Goal: Transaction & Acquisition: Purchase product/service

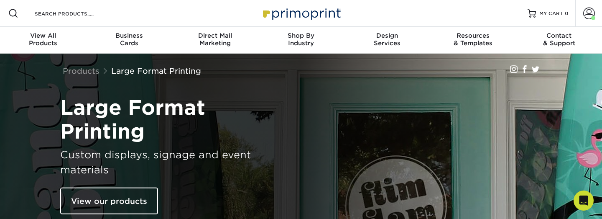
scroll to position [464, 0]
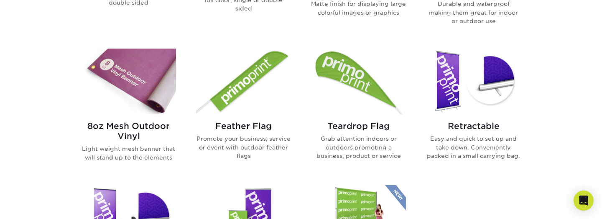
click at [248, 78] on img at bounding box center [243, 81] width 95 height 66
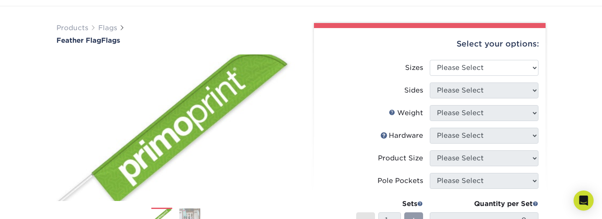
scroll to position [36, 0]
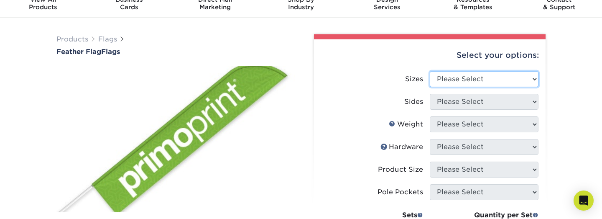
click at [507, 80] on select "Please Select 24" x 36" 24" x 81" 32" x 70" 32" x 99" 32" x 123" 36" x 123" 37"…" at bounding box center [484, 79] width 109 height 16
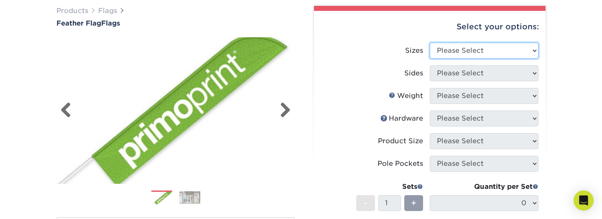
scroll to position [60, 0]
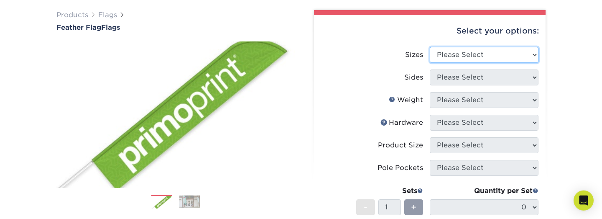
click at [473, 56] on select "Please Select 24" x 36" 24" x 81" 32" x 70" 32" x 99" 32" x 123" 36" x 123" 37"…" at bounding box center [484, 55] width 109 height 16
click option "32" x 123"" at bounding box center [0, 0] width 0 height 0
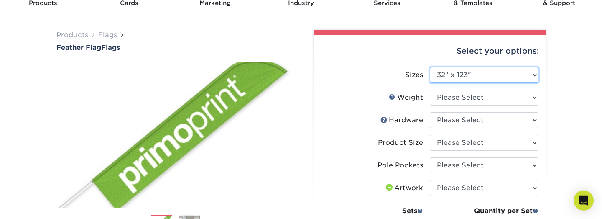
scroll to position [0, 0]
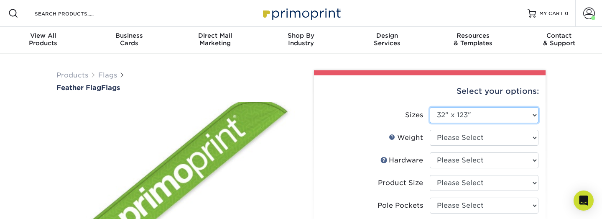
select select "32.00x99.00"
click option "32" x 99"" at bounding box center [0, 0] width 0 height 0
select select "-1"
select select "32.00x70.00"
click option "32" x 70"" at bounding box center [0, 0] width 0 height 0
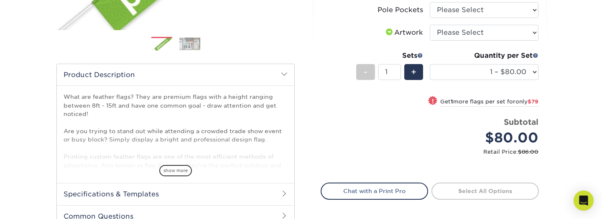
scroll to position [218, 0]
click at [522, 73] on select "1 – $80.00 2 – $159.00 3 – $238.00 4 – $317.00 5 – $397.00 6 – $476.00 7 – $555…" at bounding box center [484, 72] width 109 height 16
click option "2 – $159.00" at bounding box center [0, 0] width 0 height 0
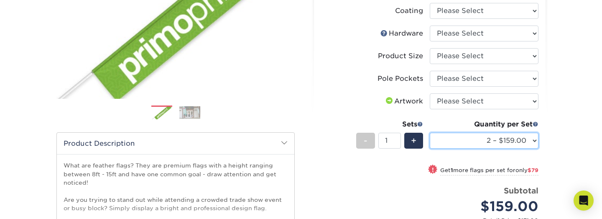
scroll to position [209, 0]
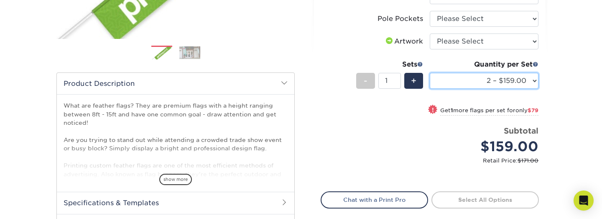
click at [430, 73] on select "1 – $80.00 2 – $159.00 3 – $238.00 4 – $317.00 5 – $397.00 6 – $476.00 7 – $555…" at bounding box center [484, 81] width 109 height 16
select select "1 – $80.00"
click option "1 – $80.00" at bounding box center [0, 0] width 0 height 0
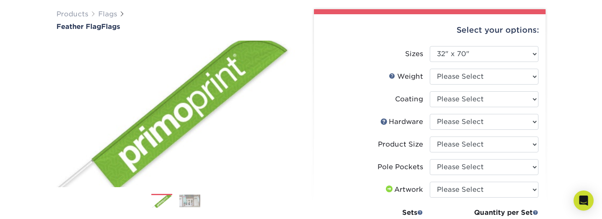
scroll to position [0, 0]
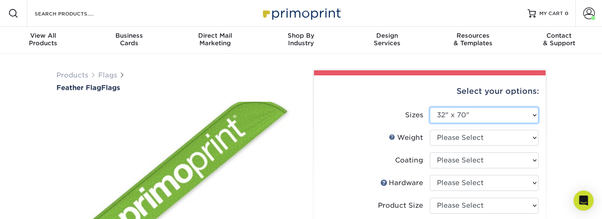
select select "32.00x99.00"
click option "32" x 99"" at bounding box center [0, 0] width 0 height 0
select select "-1"
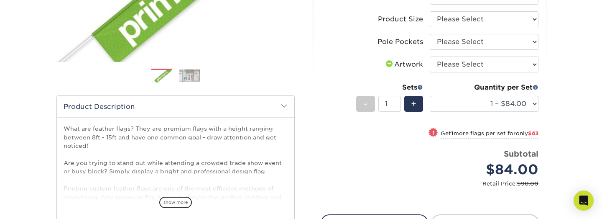
scroll to position [93, 0]
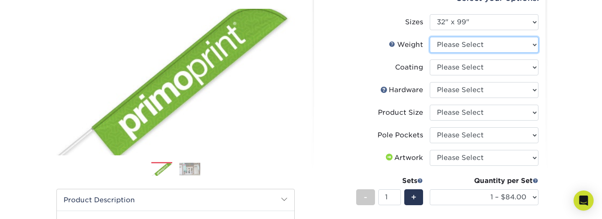
click at [481, 47] on select "Please Select 3OZPOLY" at bounding box center [484, 45] width 109 height 16
select select "3OZPOLY"
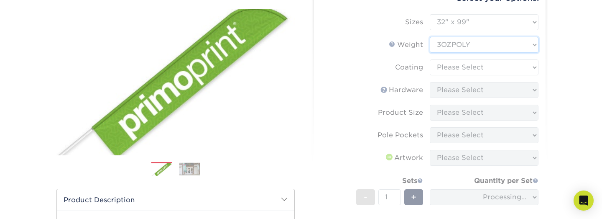
click at [483, 68] on form "Sizes Please Select 24" x 36" 24" x 81" 32" x 70" 32" x 99" 32" x 123" 36" x 12…" at bounding box center [430, 145] width 218 height 263
click at [527, 66] on form "Sizes Please Select 24" x 36" 24" x 81" 32" x 70" 32" x 99" 32" x 123" 36" x 12…" at bounding box center [430, 145] width 218 height 263
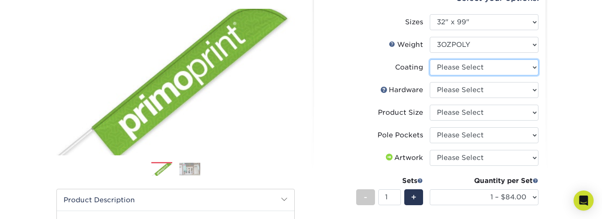
click option "Please Select" at bounding box center [0, 0] width 0 height 0
click at [530, 87] on select "Please Select 10ft pole with cross base (indoor) 10ft pole with ground stake (o…" at bounding box center [484, 90] width 109 height 16
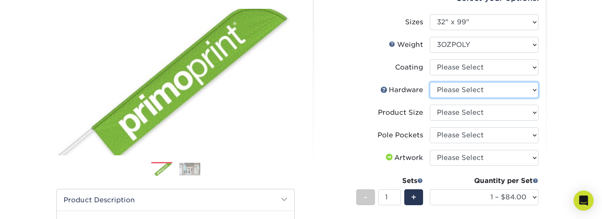
select select "95706f91-eec0-4589-bb90-d059f803a3fd"
click option "10ft pole with ground stake (outdoor)" at bounding box center [0, 0] width 0 height 0
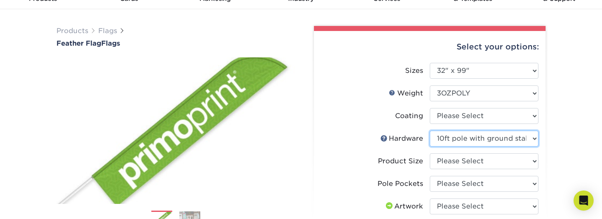
scroll to position [41, 0]
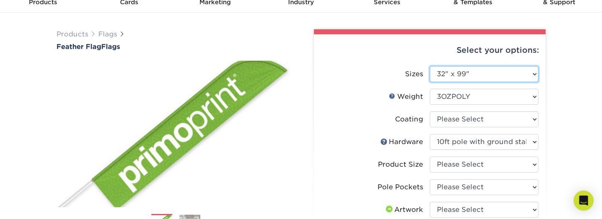
click at [533, 75] on select "Please Select 24" x 36" 24" x 81" 32" x 70" 32" x 99" 32" x 123" 36" x 123" 37"…" at bounding box center [484, 74] width 109 height 16
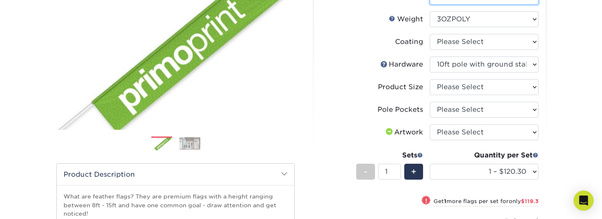
scroll to position [119, 0]
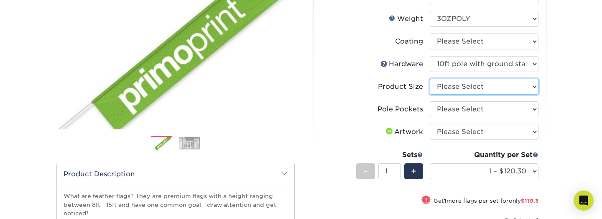
click option "Please Select" at bounding box center [0, 0] width 0 height 0
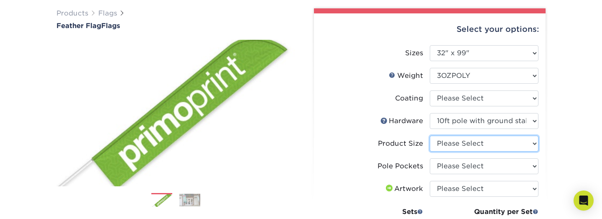
scroll to position [79, 0]
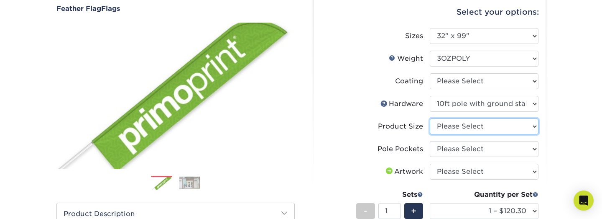
click at [532, 130] on select "Please Select 10ft" at bounding box center [484, 126] width 109 height 16
select select "6853a5c8-f542-42c2-97d8-547dbe736967"
click option "10ft" at bounding box center [0, 0] width 0 height 0
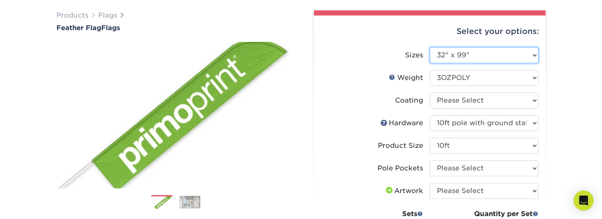
scroll to position [77, 0]
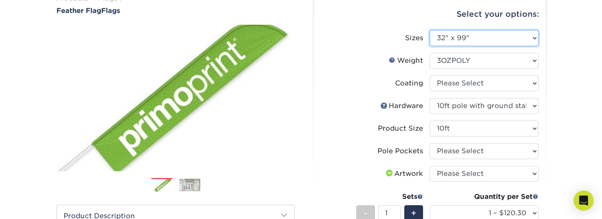
click at [430, 30] on select "Please Select 24" x 36" 24" x 81" 32" x 70" 32" x 99" 32" x 123" 36" x 123" 37"…" at bounding box center [484, 38] width 109 height 16
click option "32" x 99"" at bounding box center [0, 0] width 0 height 0
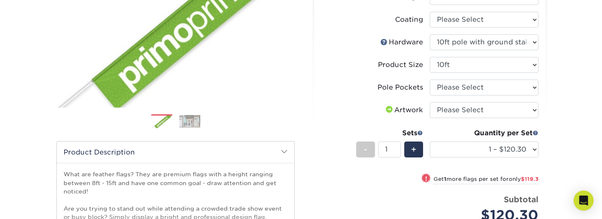
scroll to position [141, 0]
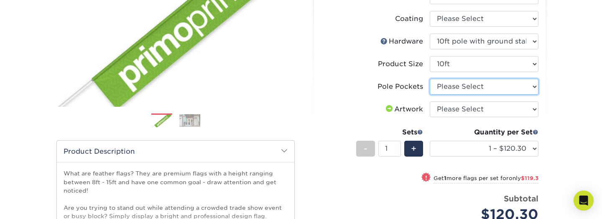
click at [494, 86] on select "Please Select Pole Pocket on Left Pole Pocket on Right" at bounding box center [484, 87] width 109 height 16
select select "17637b51-123c-45a9-814d-5e120dd7374e"
click option "Pole Pocket on Left" at bounding box center [0, 0] width 0 height 0
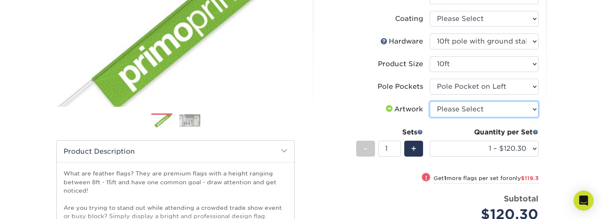
select select "upload"
click option "I will upload files" at bounding box center [0, 0] width 0 height 0
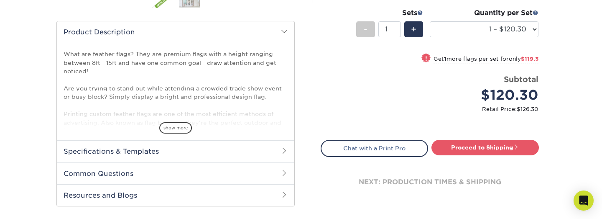
scroll to position [262, 0]
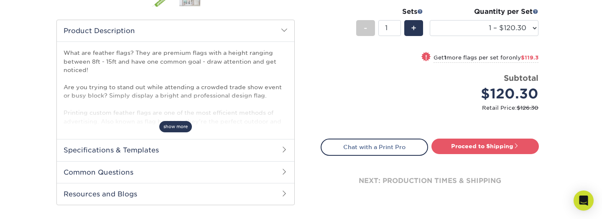
click at [177, 123] on span "show more" at bounding box center [175, 126] width 33 height 11
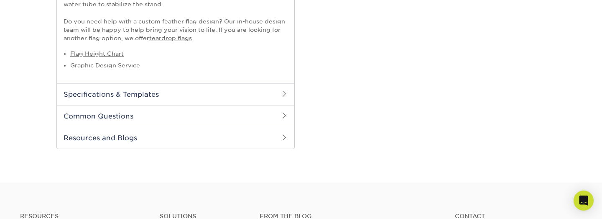
scroll to position [474, 0]
click at [160, 117] on h2 "Common Questions" at bounding box center [175, 115] width 237 height 22
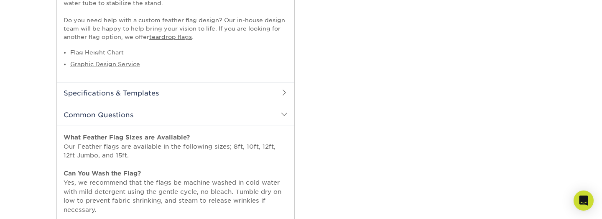
click at [173, 96] on h2 "Specifications & Templates" at bounding box center [175, 93] width 237 height 22
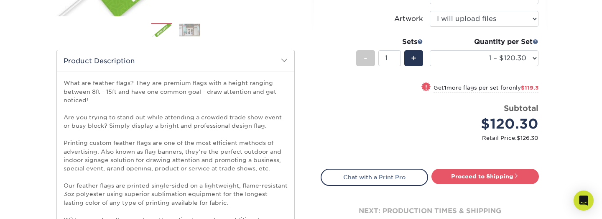
scroll to position [243, 0]
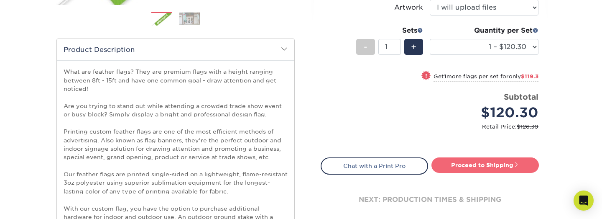
click at [493, 170] on link "Proceed to Shipping" at bounding box center [484, 164] width 107 height 15
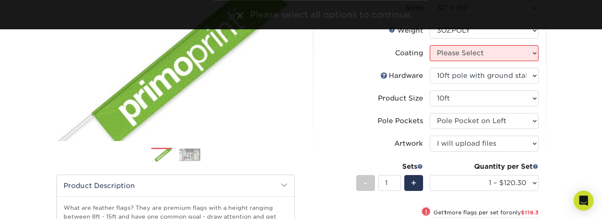
scroll to position [93, 0]
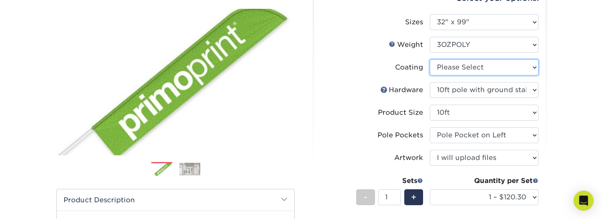
click at [500, 68] on select at bounding box center [484, 67] width 109 height 16
select select "3e7618de-abca-4bda-9f97-8b9129e913d8"
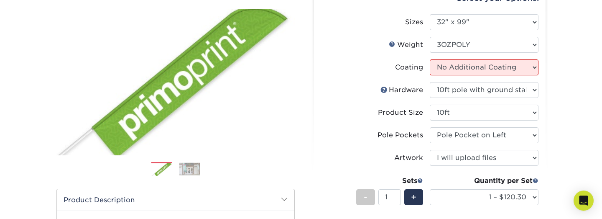
select select "-1"
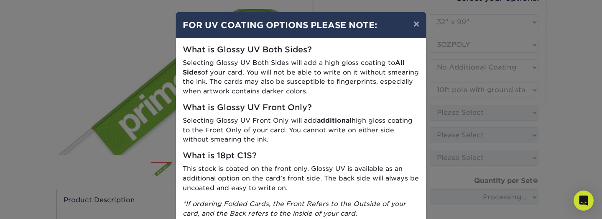
scroll to position [55, 0]
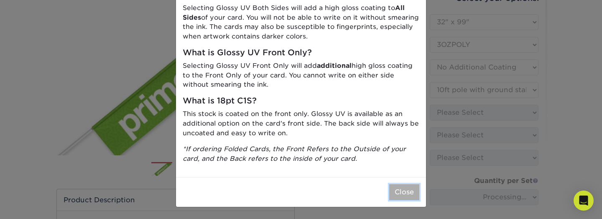
click at [402, 194] on button "Close" at bounding box center [404, 192] width 30 height 16
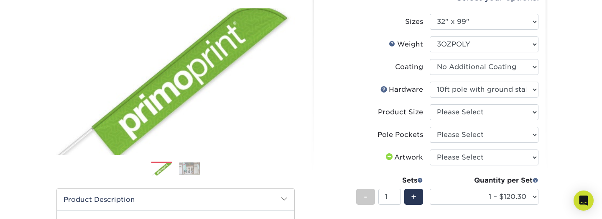
scroll to position [94, 0]
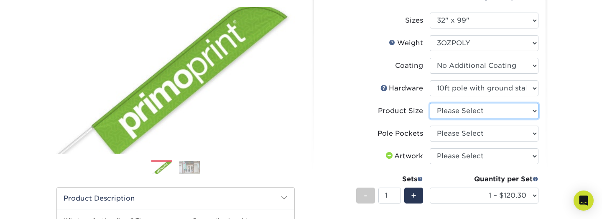
select select "6853a5c8-f542-42c2-97d8-547dbe736967"
click option "10ft" at bounding box center [0, 0] width 0 height 0
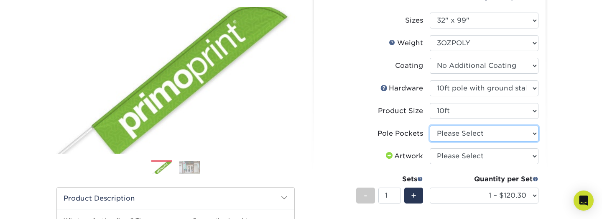
select select "17637b51-123c-45a9-814d-5e120dd7374e"
click option "Pole Pocket on Left" at bounding box center [0, 0] width 0 height 0
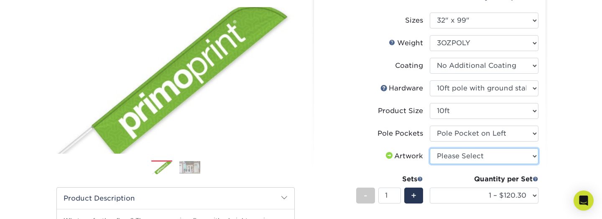
click at [495, 157] on select "Please Select I will upload files I need a design - $50" at bounding box center [484, 156] width 109 height 16
select select "upload"
click option "I will upload files" at bounding box center [0, 0] width 0 height 0
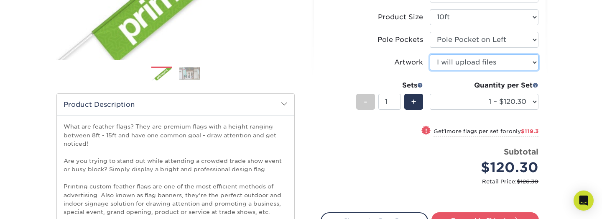
scroll to position [188, 0]
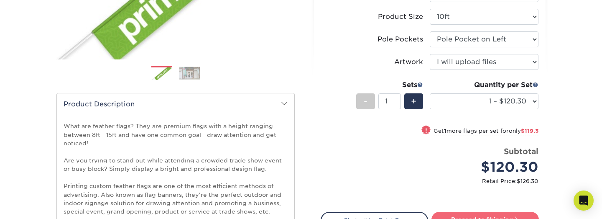
click at [492, 214] on link "Proceed to Shipping" at bounding box center [484, 218] width 107 height 15
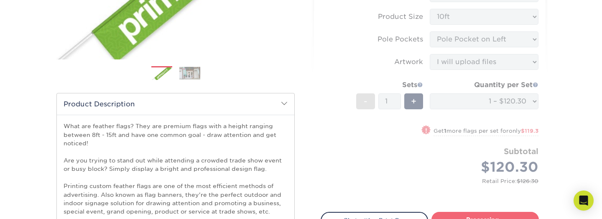
select select "86ae018e-99d8-43b0-9407-d46014596ac5"
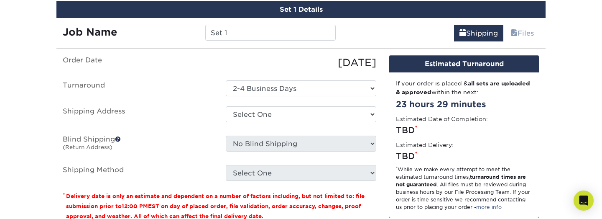
scroll to position [997, 0]
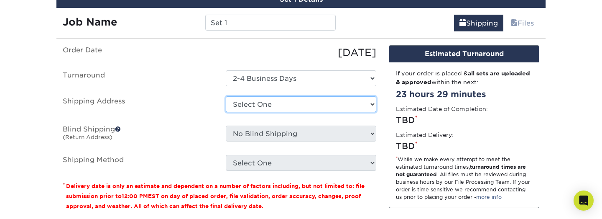
click at [358, 102] on select "Select One Vancouver Church + Add New Address" at bounding box center [301, 104] width 150 height 16
select select "98267"
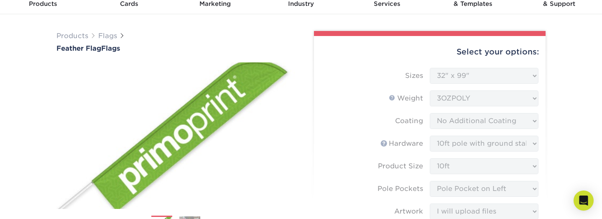
scroll to position [2, 0]
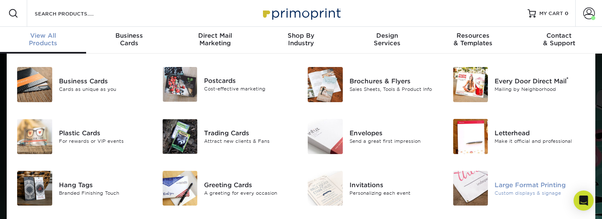
click at [479, 182] on img at bounding box center [470, 188] width 35 height 35
click at [471, 187] on img at bounding box center [470, 188] width 35 height 35
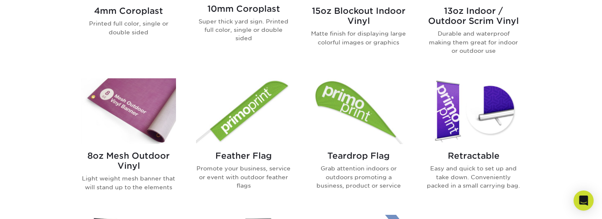
scroll to position [435, 0]
click at [257, 143] on img at bounding box center [243, 111] width 95 height 66
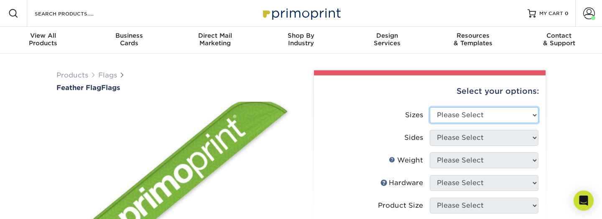
click at [430, 107] on select "Please Select 24" x 36" 24" x 81" 32" x 70" 32" x 99" 32" x 123" 36" x 123" 37"…" at bounding box center [484, 115] width 109 height 16
select select "32.00x70.00"
click option "32" x 70"" at bounding box center [0, 0] width 0 height 0
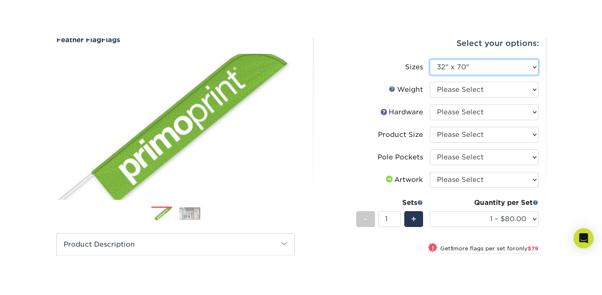
scroll to position [88, 0]
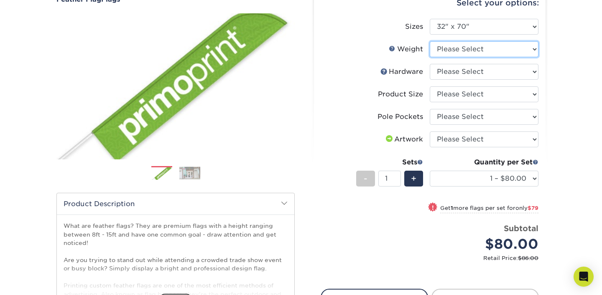
select select "3OZPOLY"
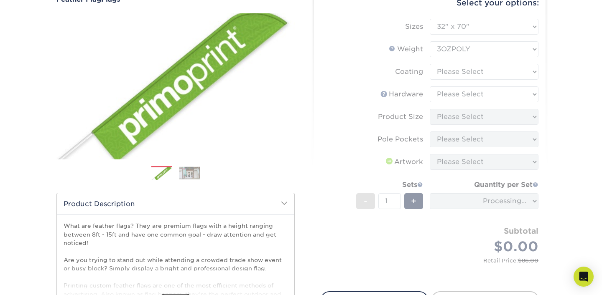
click at [512, 75] on form "Sizes Please Select 24" x 36" 24" x 81" 32" x 70" 32" x 99" 32" x 123" 36" x 12…" at bounding box center [430, 150] width 218 height 263
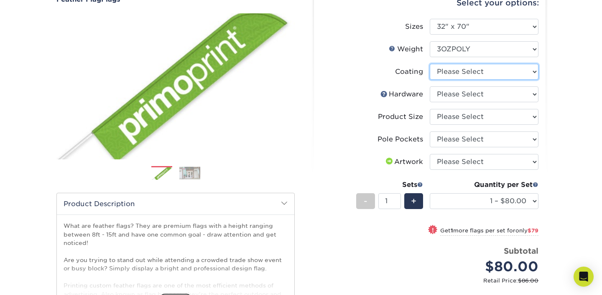
select select "3e7618de-abca-4bda-9f97-8b9129e913d8"
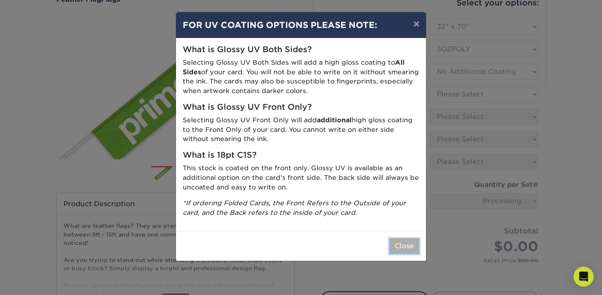
click at [405, 218] on button "Close" at bounding box center [404, 247] width 30 height 16
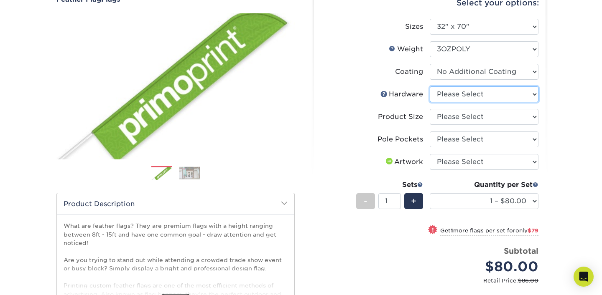
select select "14adac21-e8f7-47dd-97d6-2f9a20f52b2d"
click option "None (Pole Not Included)" at bounding box center [0, 0] width 0 height 0
click at [530, 107] on li "Hardware Please Select 7ft pole with cross base (indoor) 7ft pole with ground s…" at bounding box center [429, 98] width 217 height 23
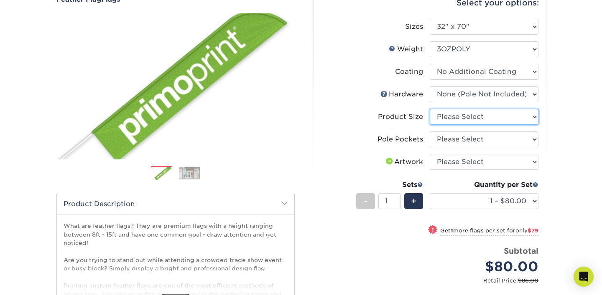
click at [530, 115] on select "Please Select 7ft" at bounding box center [484, 117] width 109 height 16
select select "2eff181e-a2ce-4d24-9e29-6238334e67df"
click option "7ft" at bounding box center [0, 0] width 0 height 0
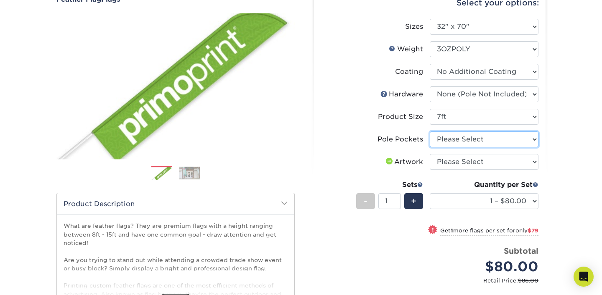
select select "17637b51-123c-45a9-814d-5e120dd7374e"
click option "Pole Pocket on Left" at bounding box center [0, 0] width 0 height 0
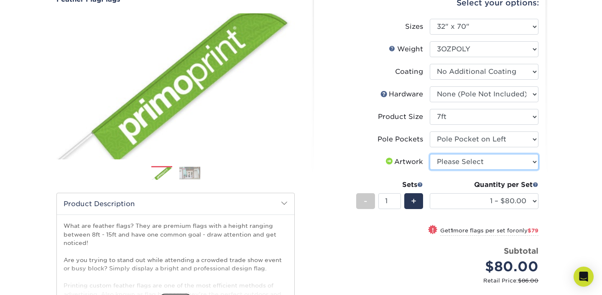
click at [535, 163] on select "Please Select I will upload files I need a design - $50" at bounding box center [484, 162] width 109 height 16
select select "upload"
click option "I will upload files" at bounding box center [0, 0] width 0 height 0
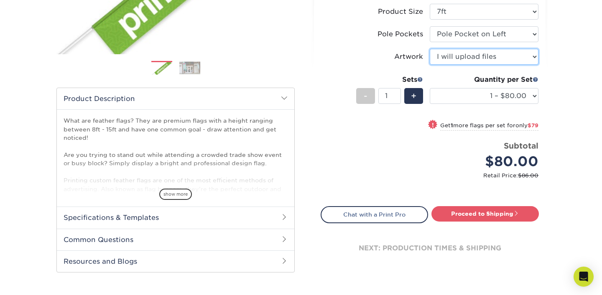
scroll to position [241, 0]
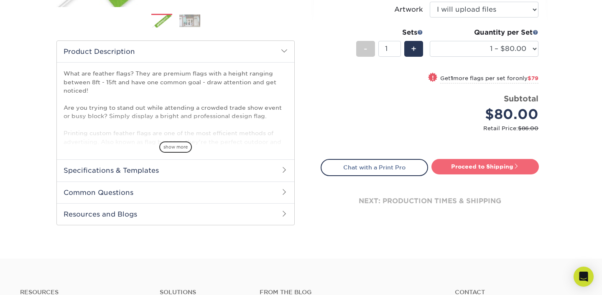
click at [486, 171] on link "Proceed to Shipping" at bounding box center [484, 166] width 107 height 15
type input "Set 1"
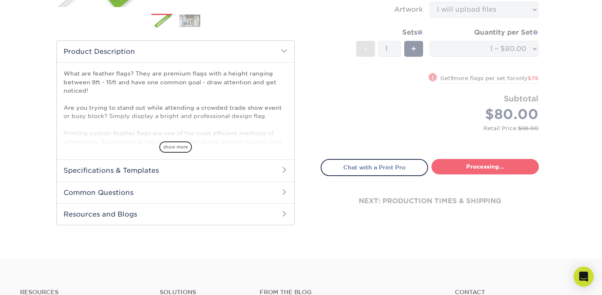
select select "d0eb6cef-82f3-4b0c-87dc-3eb3836b6b8e"
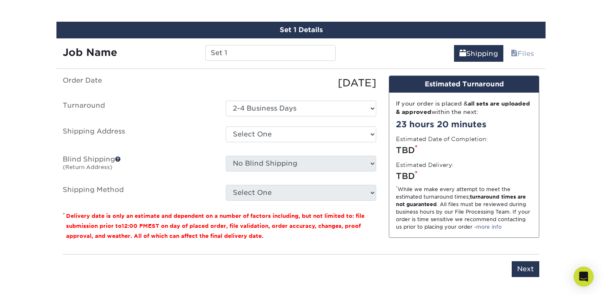
scroll to position [488, 0]
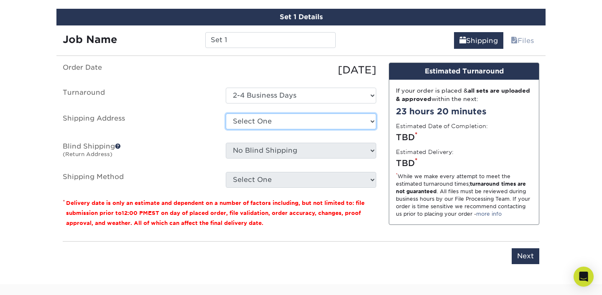
select select "98267"
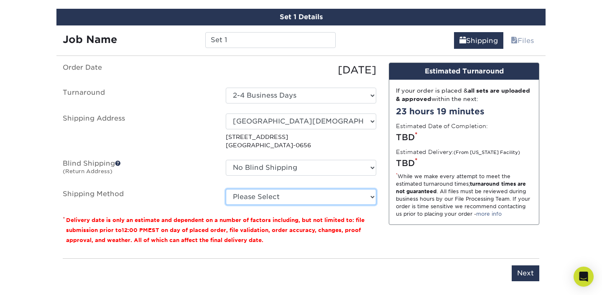
select select "02"
click option "2 Day Air Shipping (+$15.81)" at bounding box center [0, 0] width 0 height 0
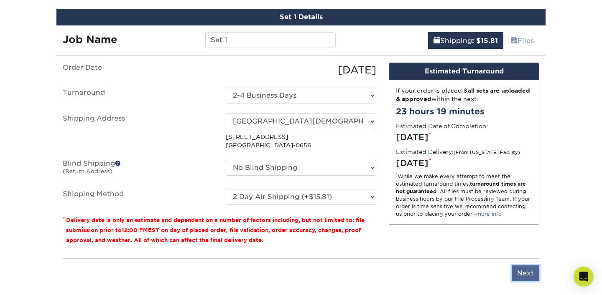
click at [522, 218] on input "Next" at bounding box center [526, 274] width 28 height 16
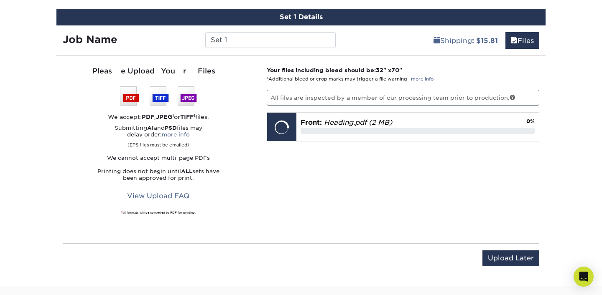
click at [426, 166] on div "Your files including bleed should be: 32 " x 70 " *Additional bleed or crop mar…" at bounding box center [402, 150] width 285 height 168
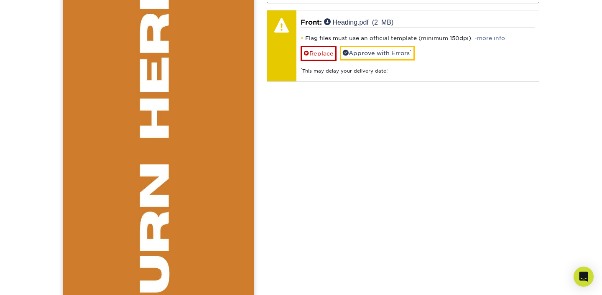
scroll to position [540, 0]
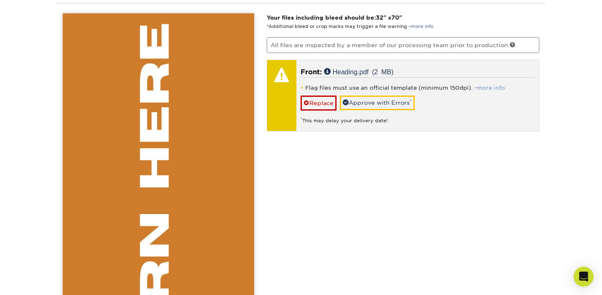
click at [480, 87] on link "more info" at bounding box center [491, 88] width 28 height 6
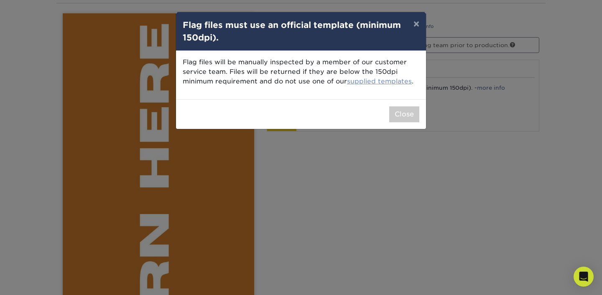
click at [378, 85] on link "supplied templates" at bounding box center [379, 81] width 65 height 8
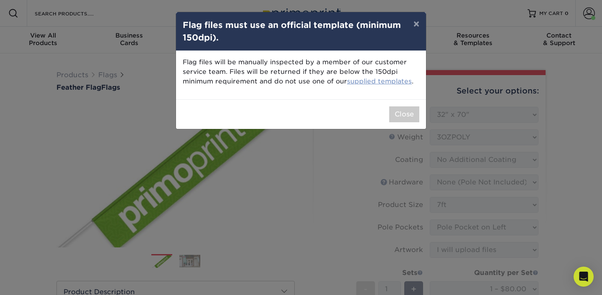
click at [388, 85] on link "supplied templates" at bounding box center [379, 81] width 65 height 8
click at [386, 79] on link "supplied templates" at bounding box center [379, 81] width 65 height 8
click at [416, 23] on button "×" at bounding box center [416, 23] width 19 height 23
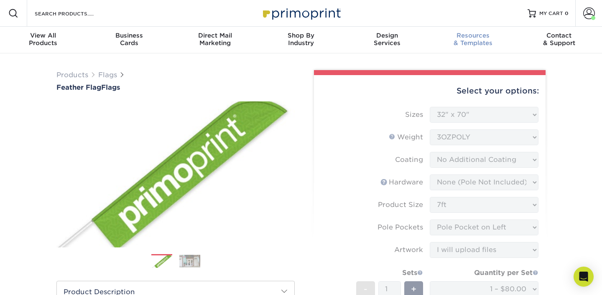
click at [471, 42] on div "Resources & Templates" at bounding box center [473, 39] width 86 height 15
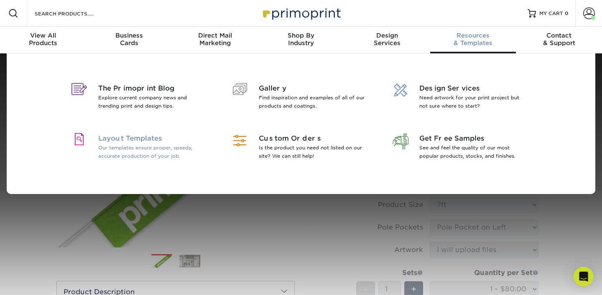
click at [115, 147] on p "Our templates ensure proper, speedy, accurate production of your job." at bounding box center [152, 152] width 108 height 17
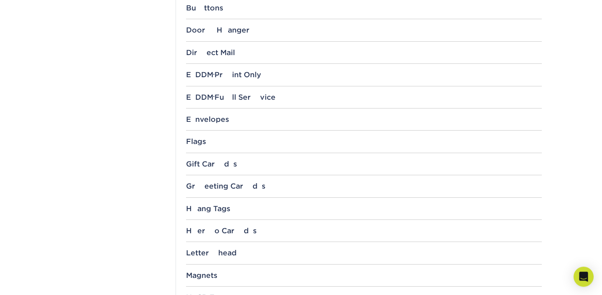
scroll to position [539, 0]
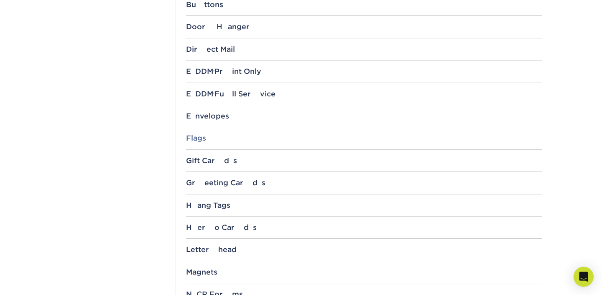
click at [196, 138] on div "Flags" at bounding box center [364, 138] width 356 height 8
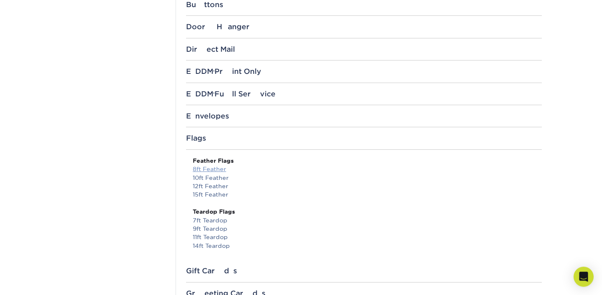
click at [215, 172] on link "8ft Feather" at bounding box center [209, 169] width 33 height 7
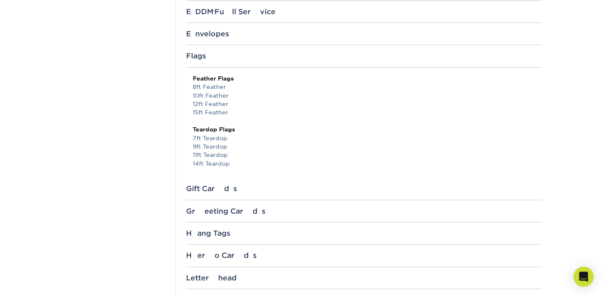
scroll to position [624, 0]
